Goal: Find specific page/section: Find specific page/section

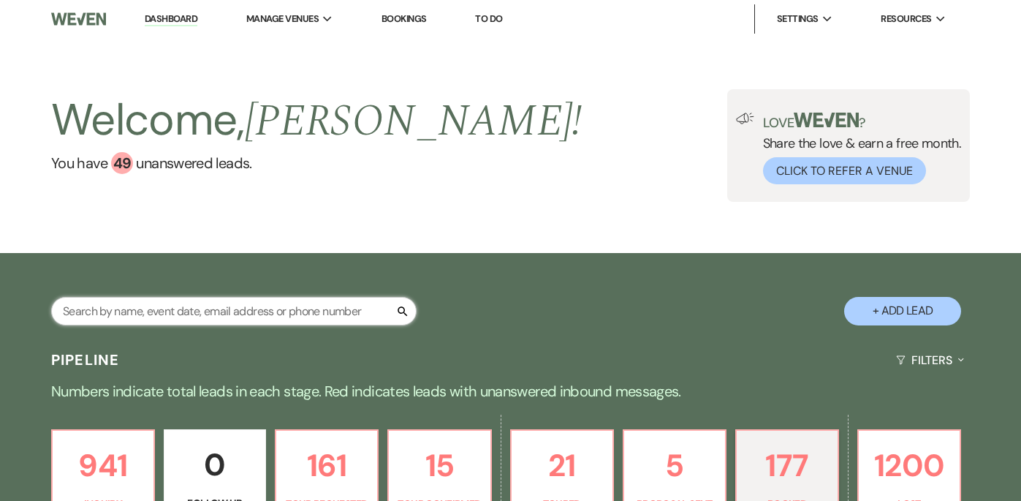
click at [156, 310] on input "text" at bounding box center [233, 311] width 365 height 29
type input "[PERSON_NAME]"
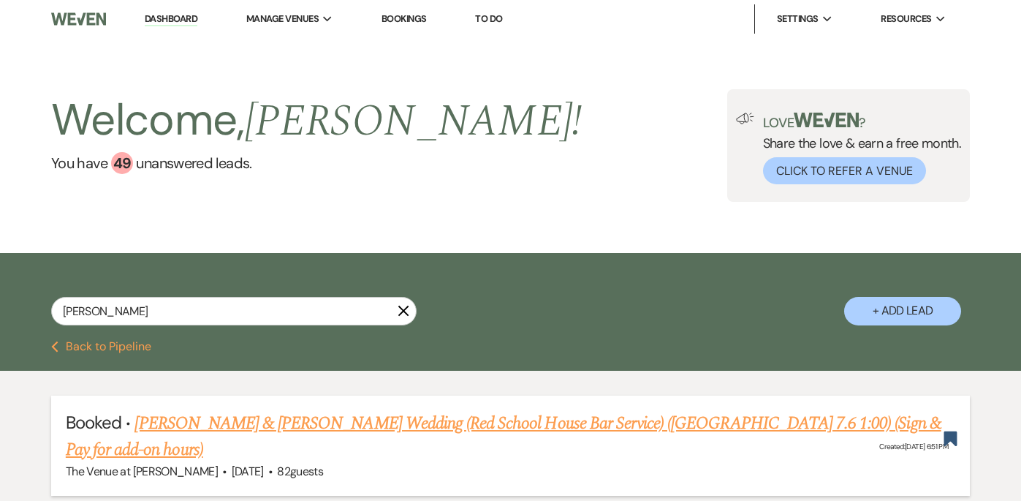
click at [264, 425] on link "[PERSON_NAME] & [PERSON_NAME] Wedding (Red School House Bar Service) ([GEOGRAPH…" at bounding box center [504, 436] width 876 height 53
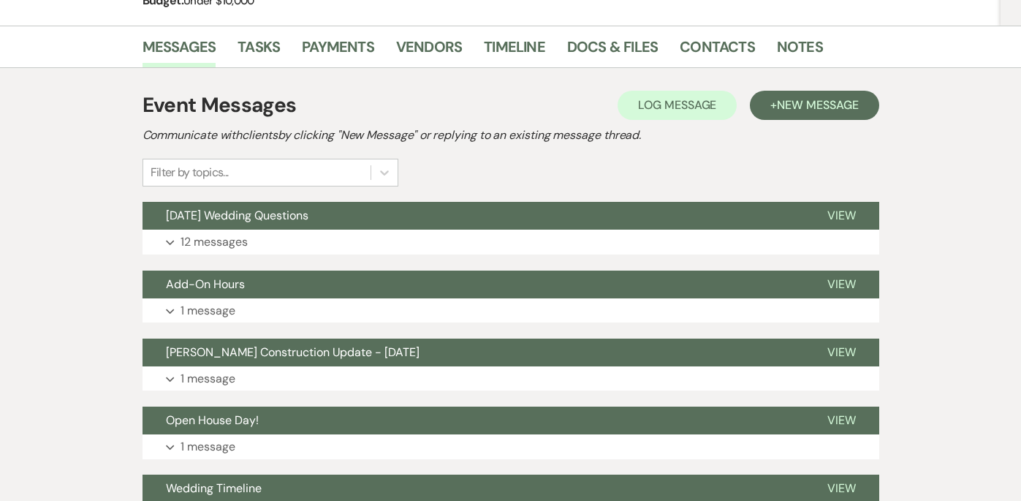
scroll to position [311, 0]
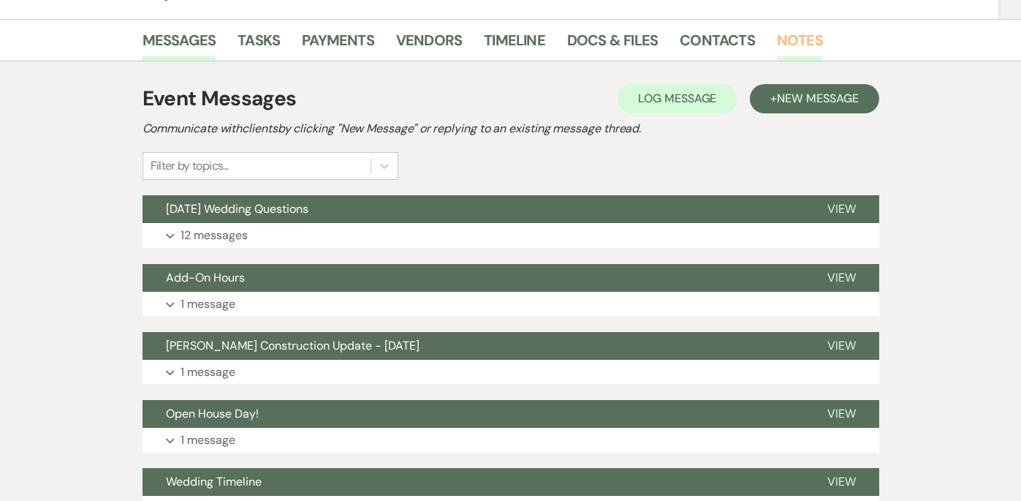
click at [809, 29] on link "Notes" at bounding box center [800, 45] width 46 height 32
